Goal: Complete application form

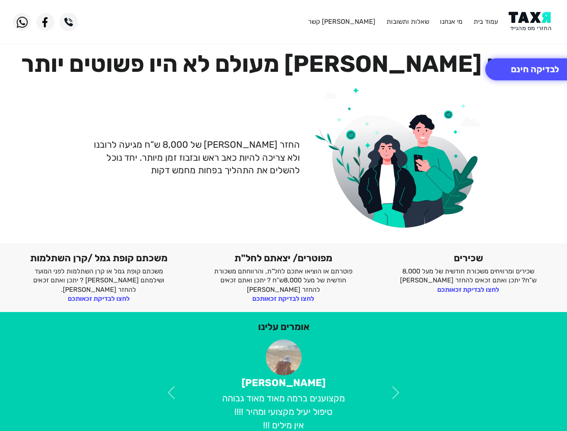
click at [172, 385] on span at bounding box center [171, 393] width 16 height 16
click at [396, 385] on span at bounding box center [396, 393] width 16 height 16
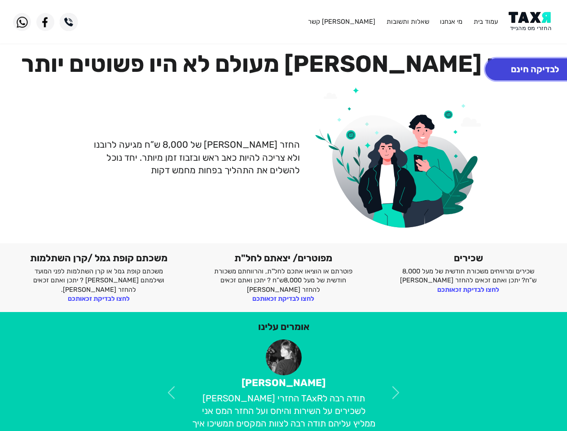
click at [526, 69] on button "לבדיקה חינם" at bounding box center [535, 69] width 99 height 22
